Goal: Task Accomplishment & Management: Manage account settings

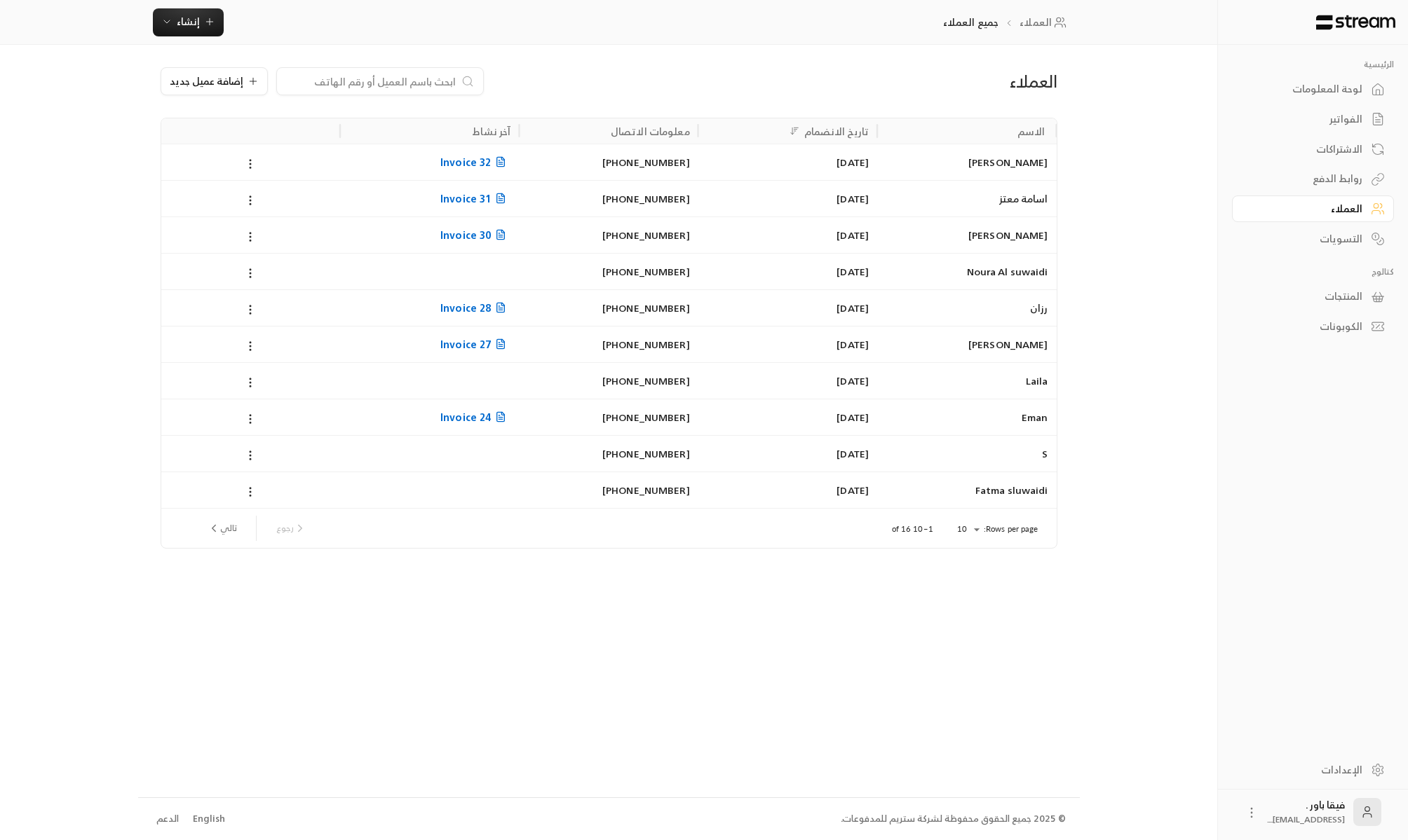
click at [1344, 152] on div "الاشتراكات" at bounding box center [1305, 149] width 113 height 14
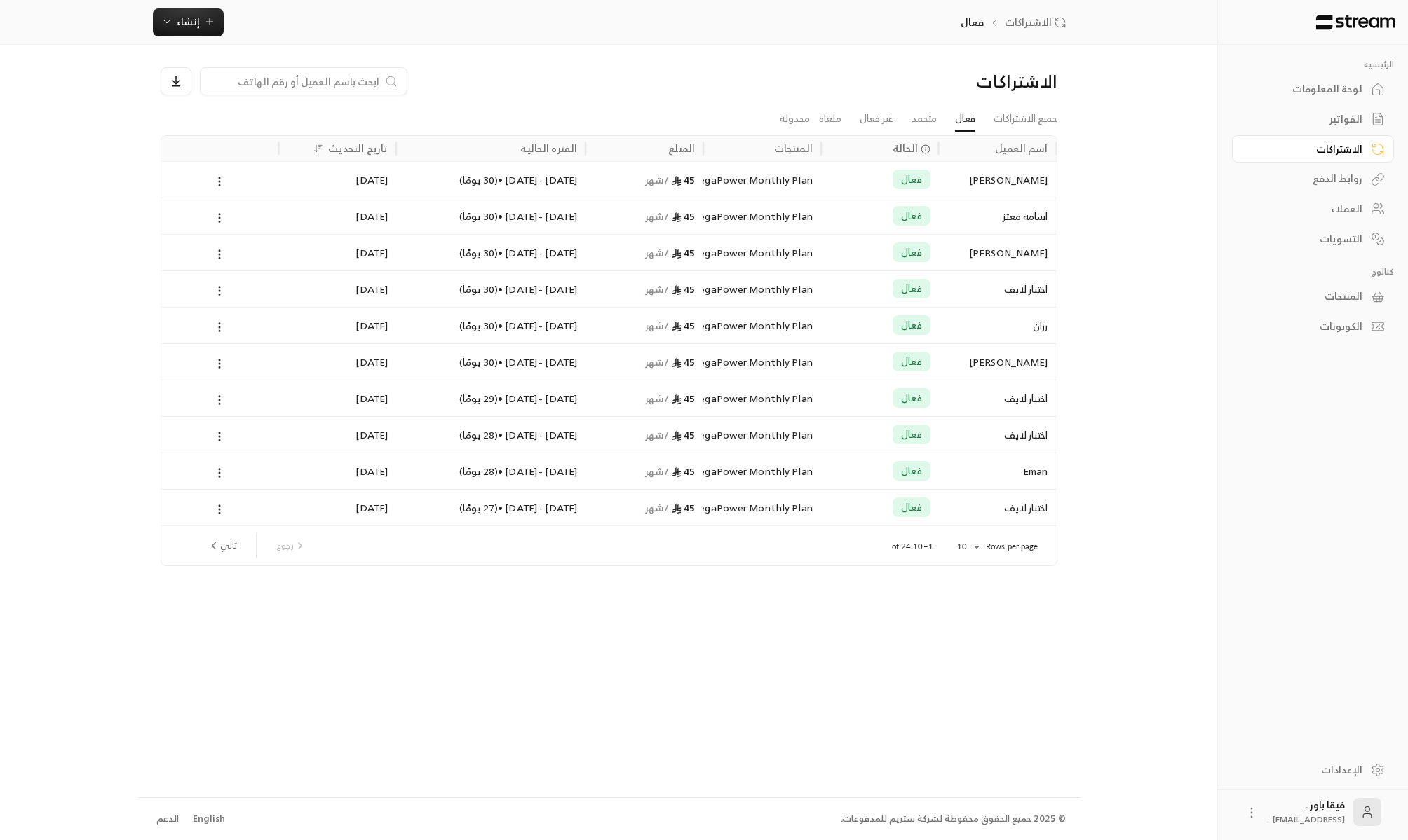
click at [1357, 210] on div "العملاء" at bounding box center [1305, 209] width 113 height 14
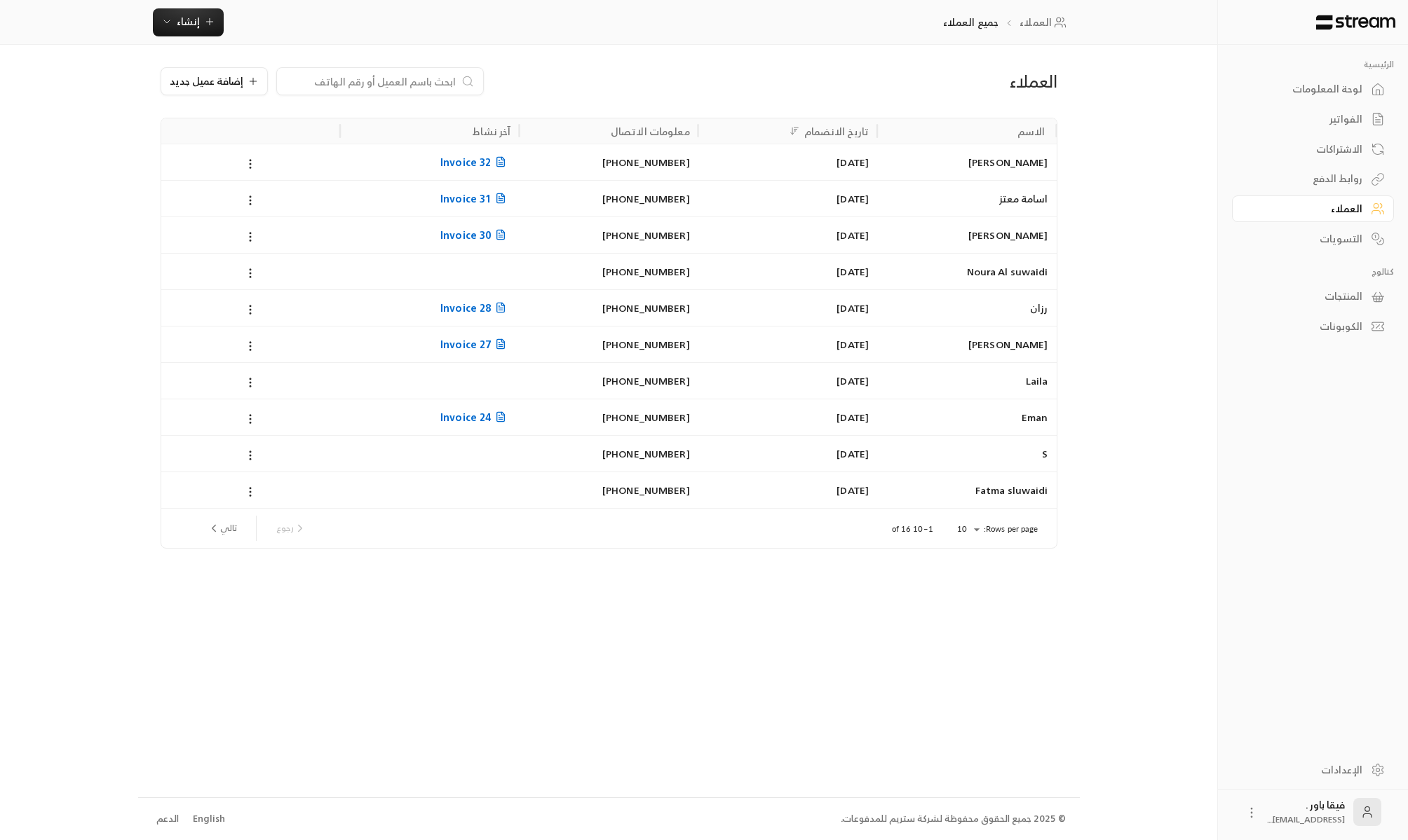
click at [1344, 151] on div "الاشتراكات" at bounding box center [1305, 149] width 113 height 14
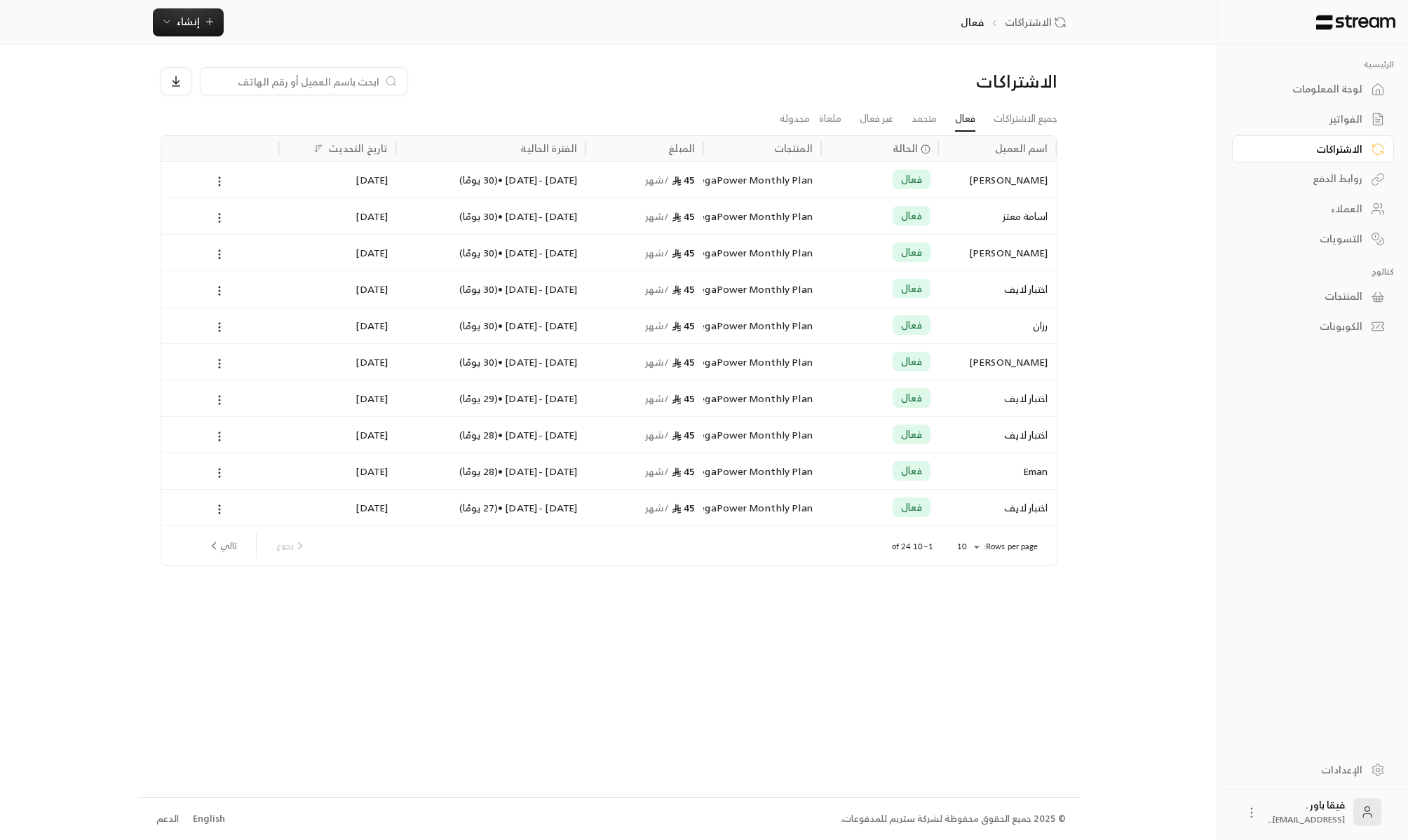
click at [1364, 213] on link "العملاء" at bounding box center [1313, 209] width 162 height 28
